Goal: Information Seeking & Learning: Learn about a topic

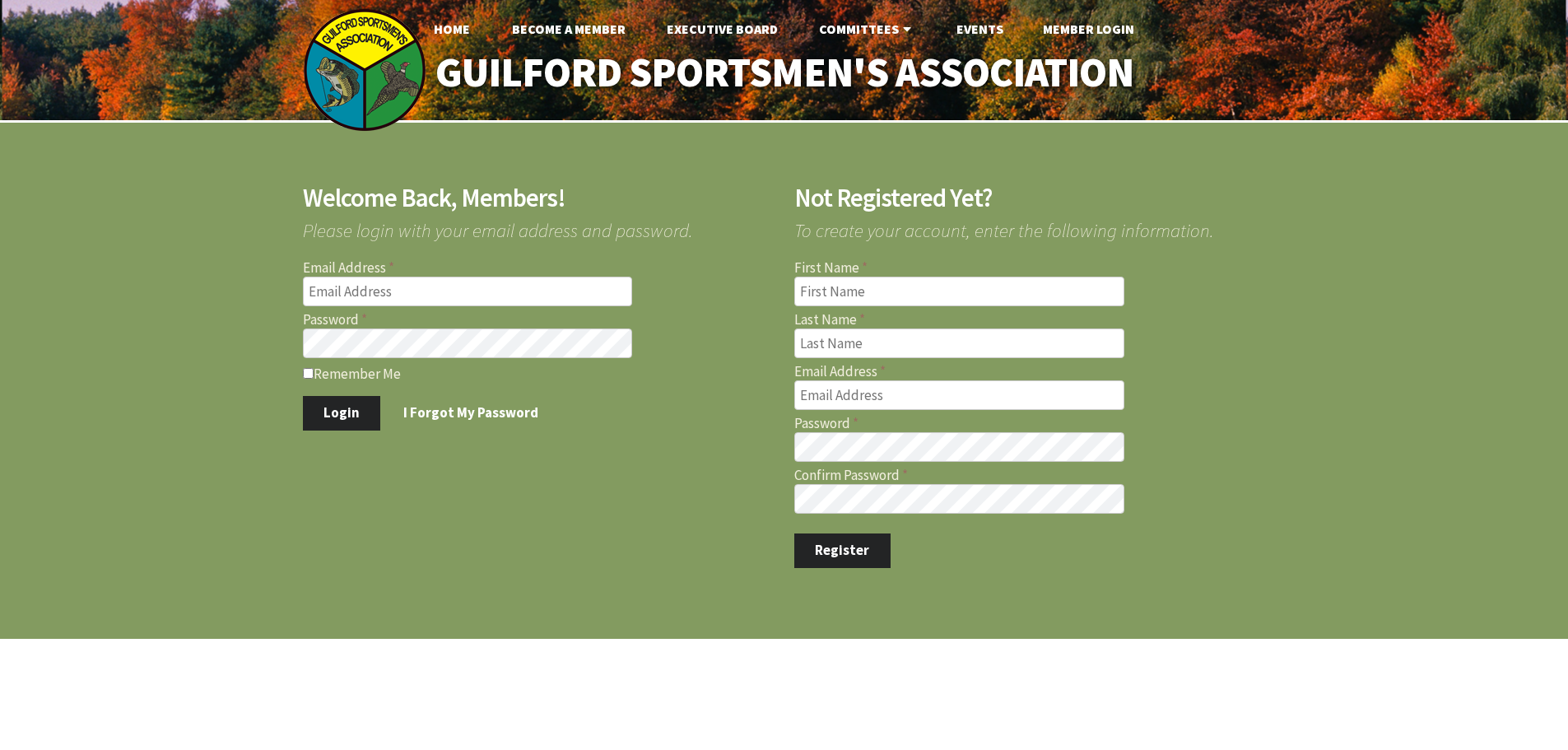
type input "[EMAIL_ADDRESS][DOMAIN_NAME]"
click at [817, 289] on input "First Name" at bounding box center [959, 291] width 331 height 30
type input "[PERSON_NAME]"
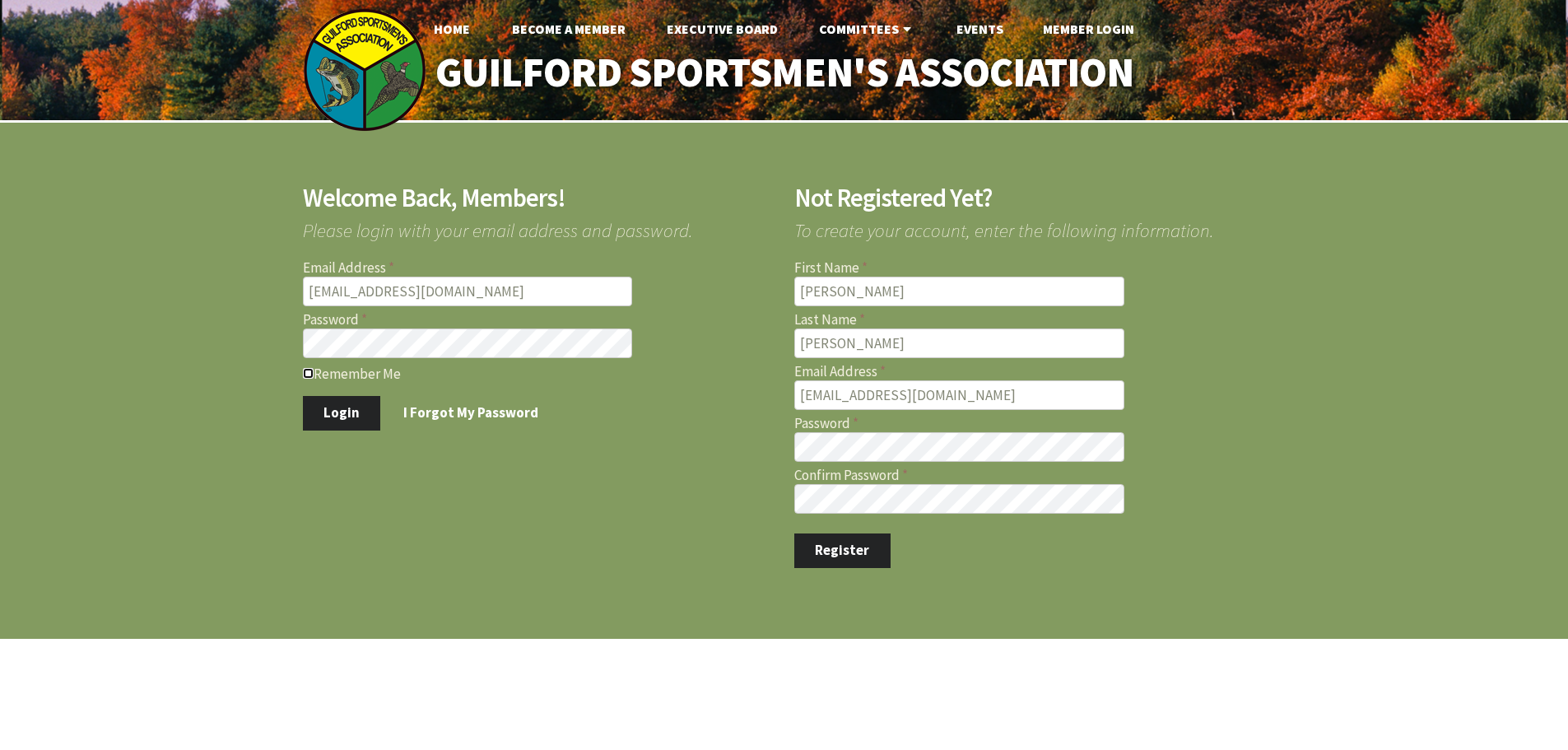
click at [309, 374] on input "Remember Me" at bounding box center [308, 373] width 11 height 11
checkbox input "true"
click at [322, 408] on button "Login" at bounding box center [341, 413] width 79 height 35
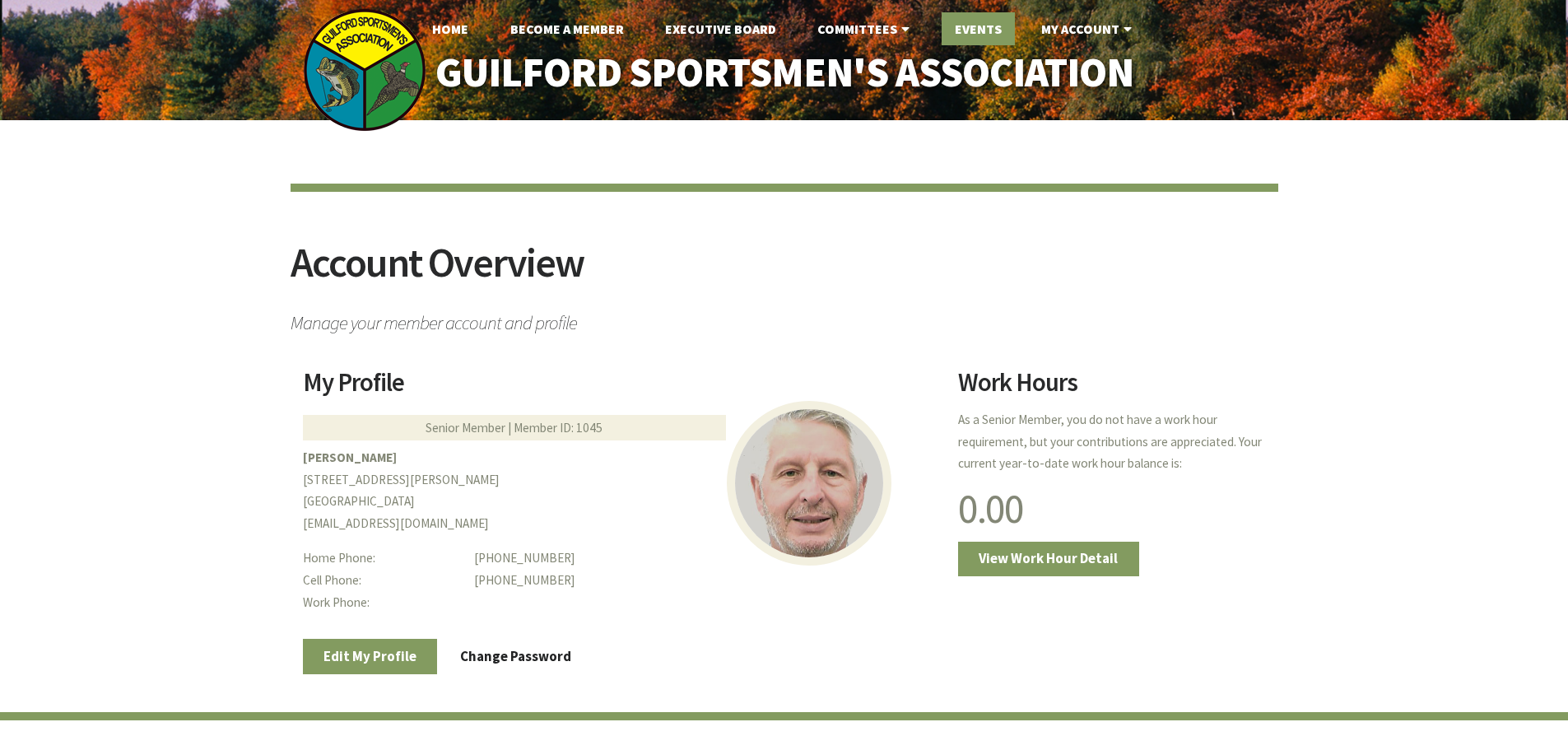
click at [979, 25] on link "Events" at bounding box center [978, 29] width 74 height 33
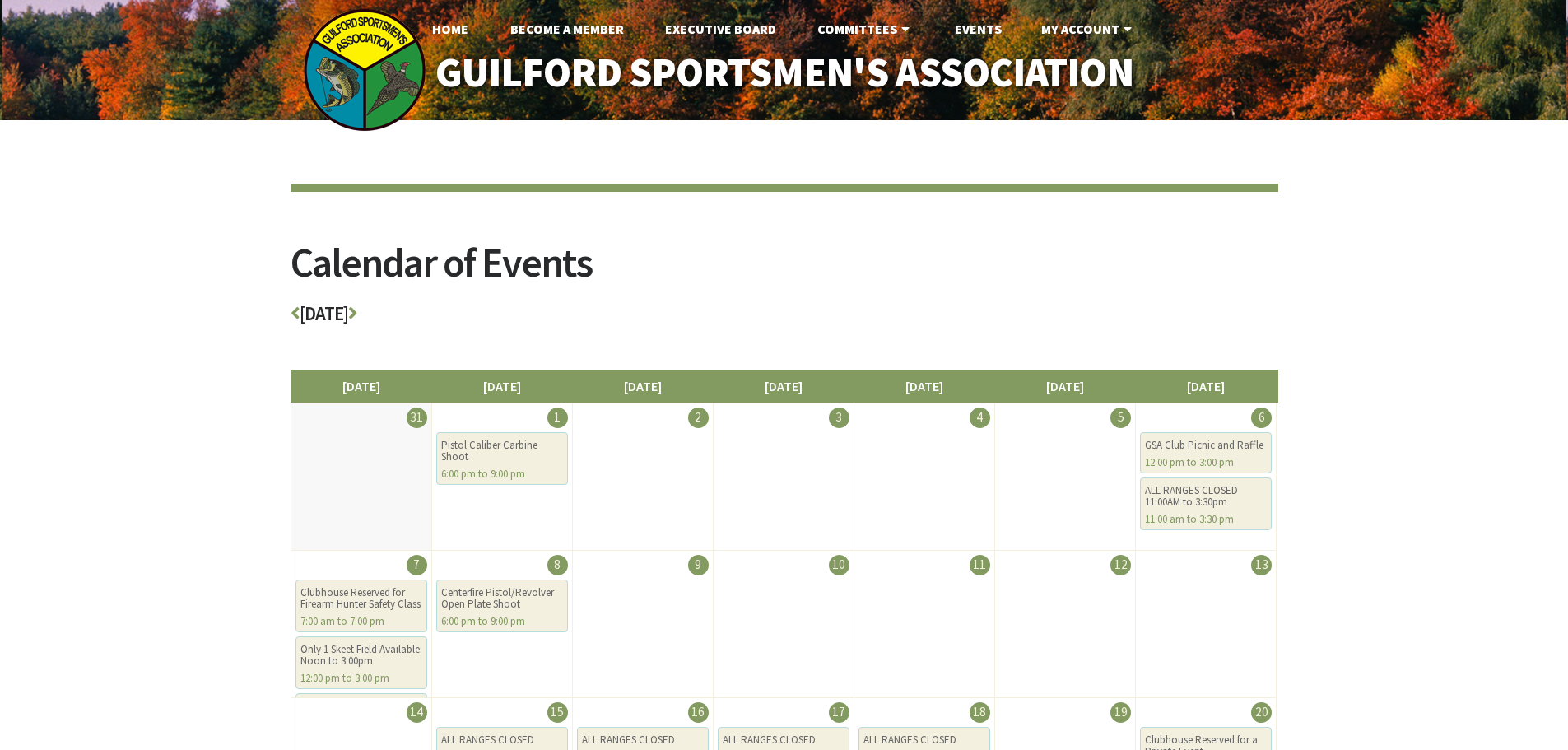
click at [1478, 610] on div "Calendar of Events September 2025 Sunday Monday Tuesday Wednesday Thursday Frid…" at bounding box center [784, 649] width 1568 height 1058
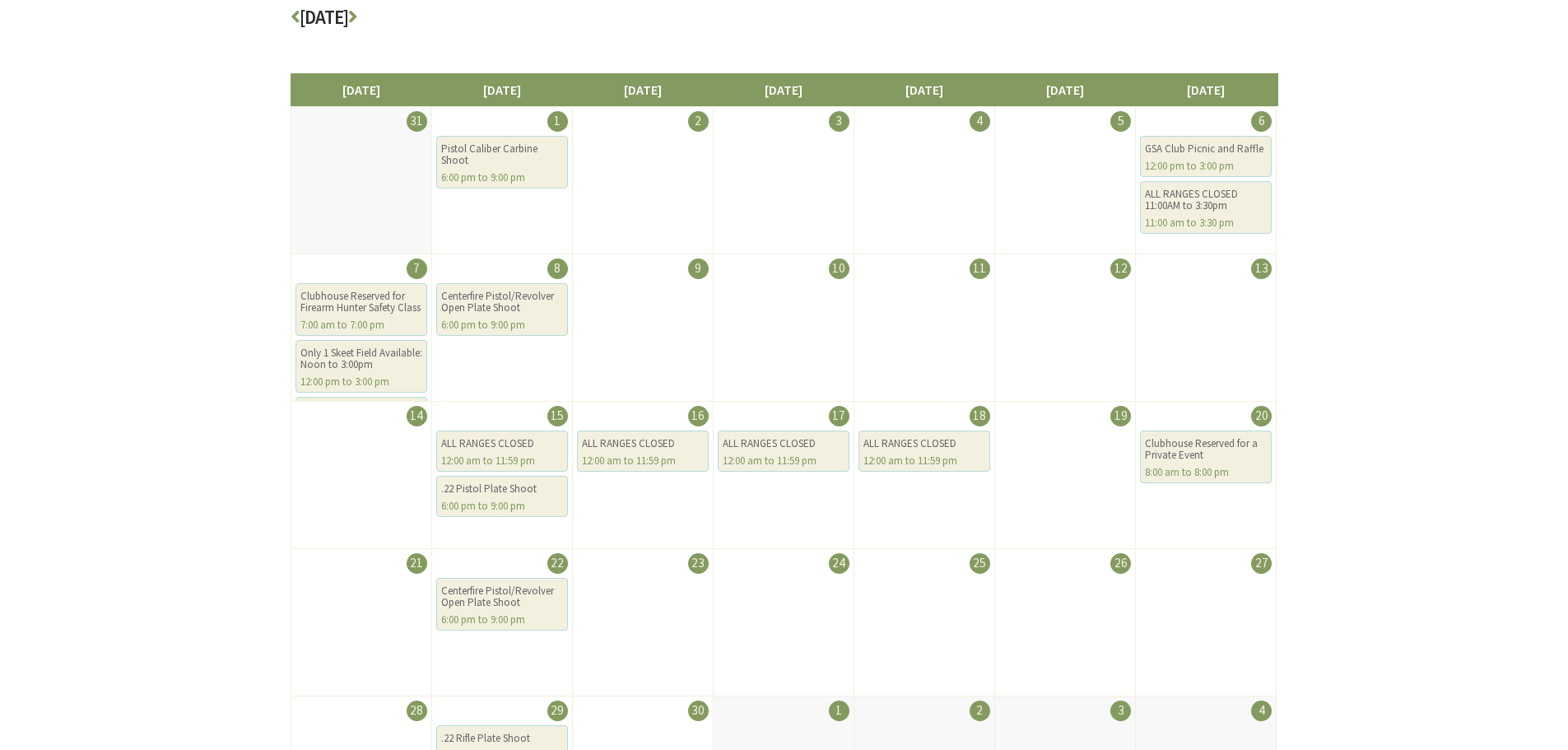
scroll to position [165, 0]
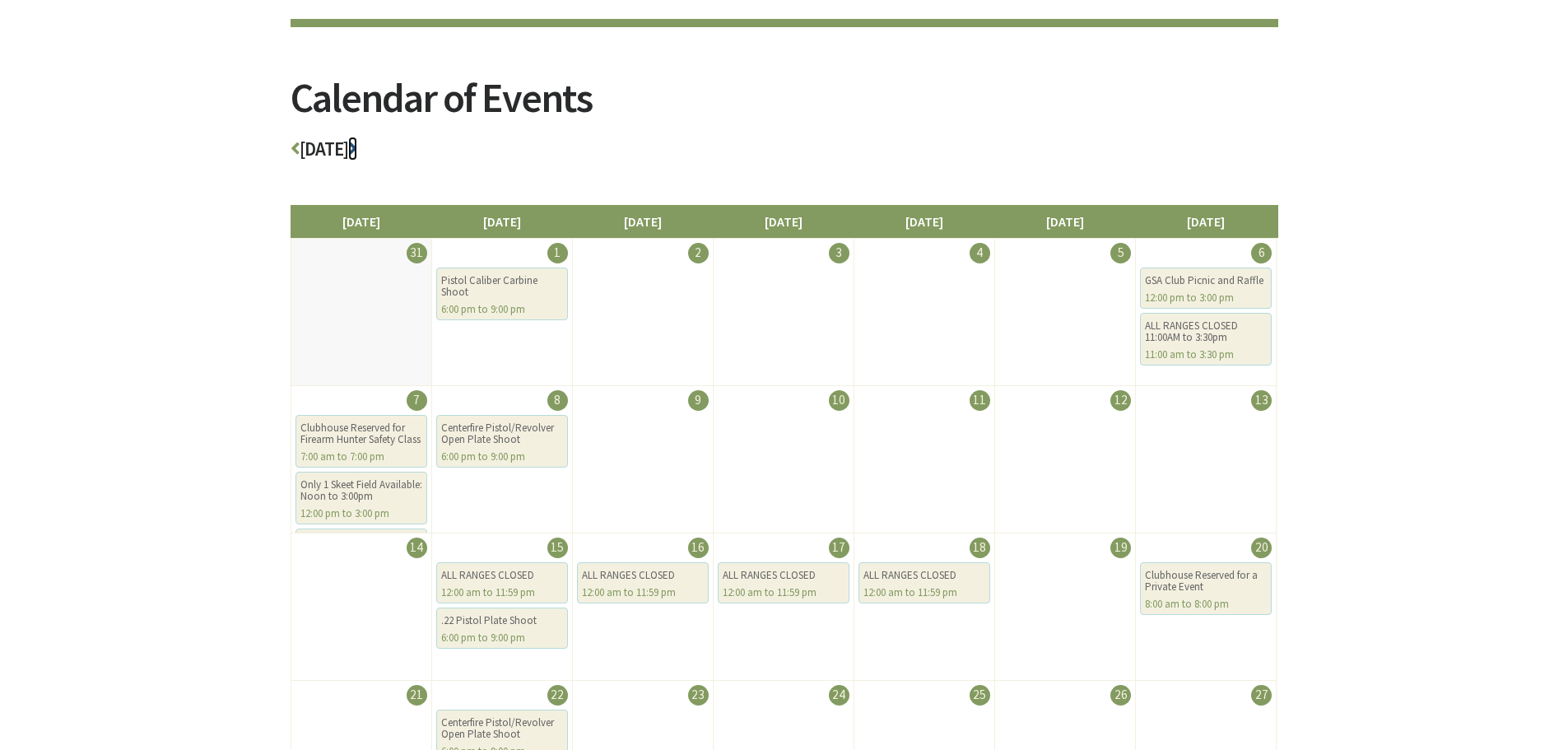
click at [358, 145] on icon at bounding box center [352, 149] width 9 height 19
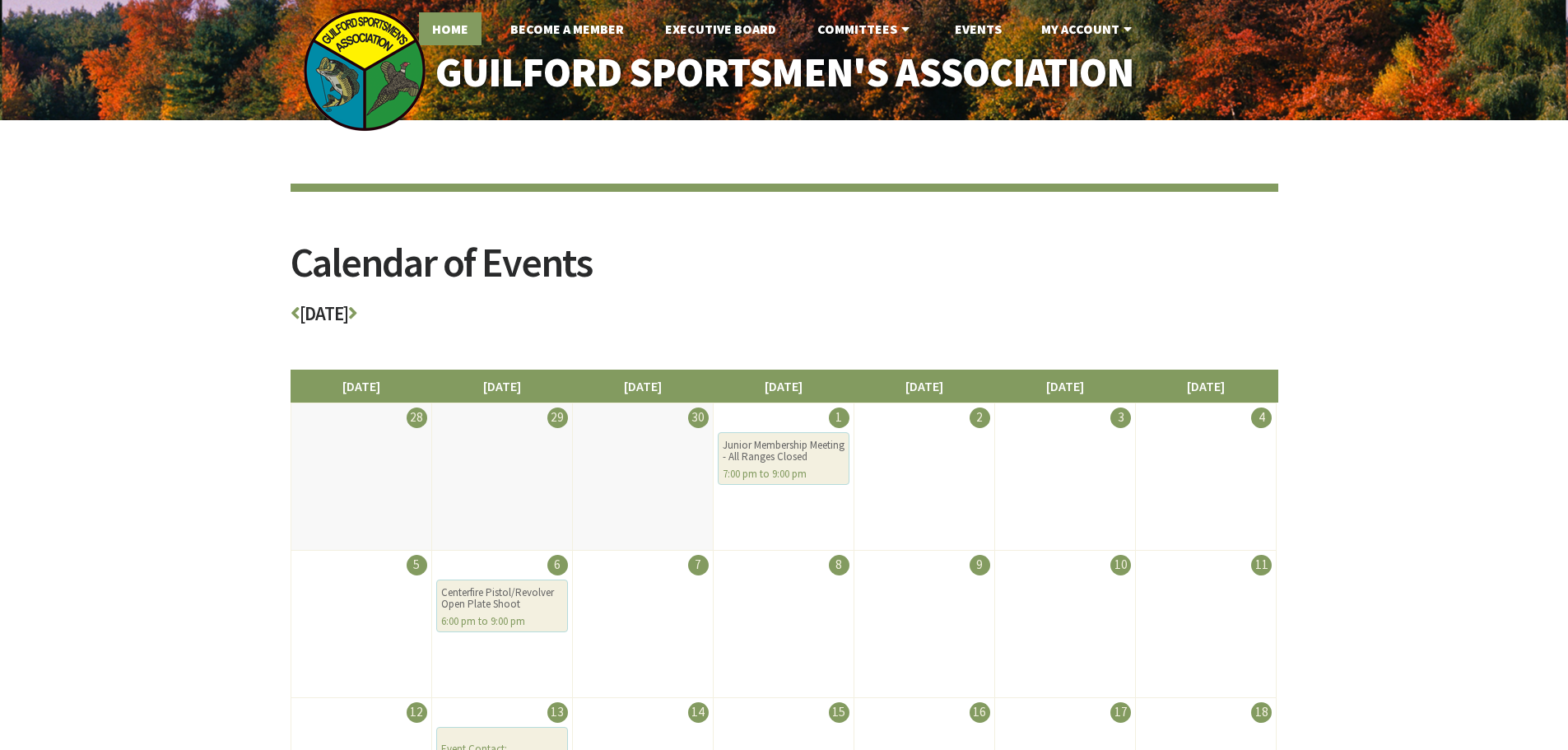
click at [455, 20] on link "Home" at bounding box center [451, 29] width 63 height 33
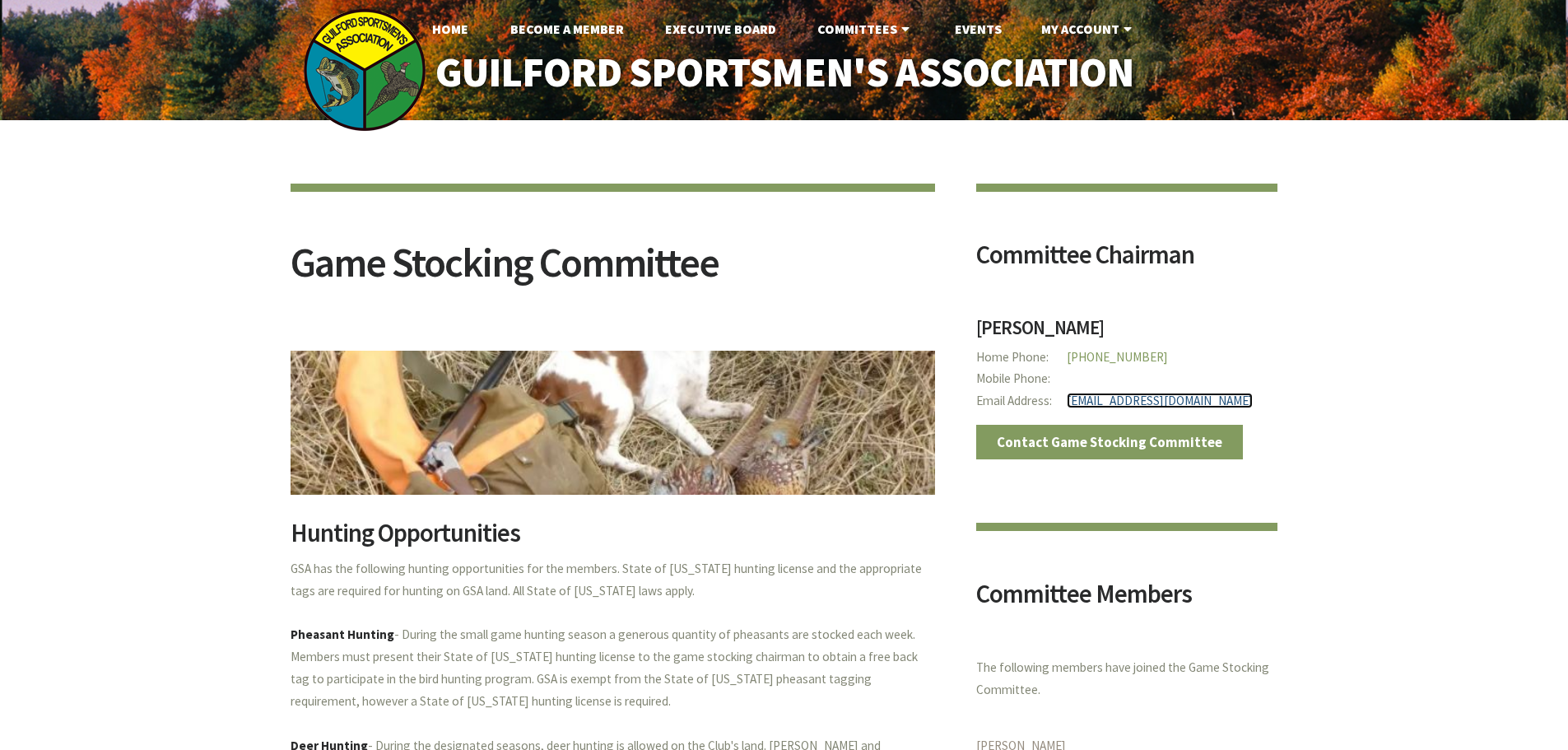
click at [1099, 398] on link "will5059@gmail.com" at bounding box center [1160, 401] width 186 height 16
